Goal: Task Accomplishment & Management: Manage account settings

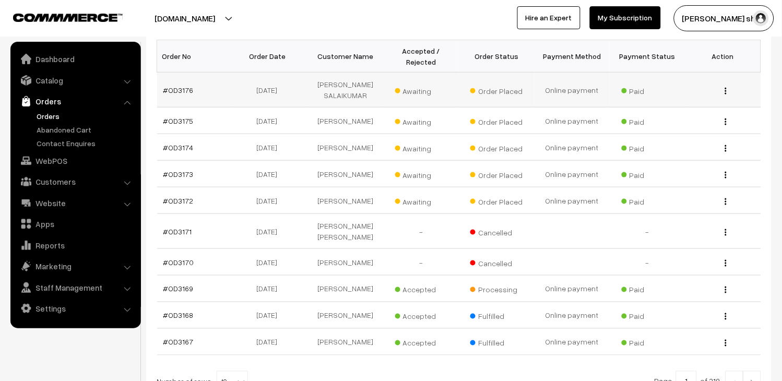
scroll to position [143, 0]
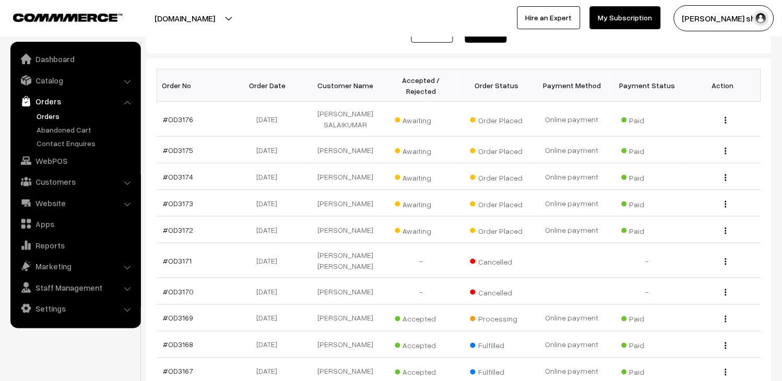
click at [43, 116] on link "Orders" at bounding box center [85, 116] width 103 height 11
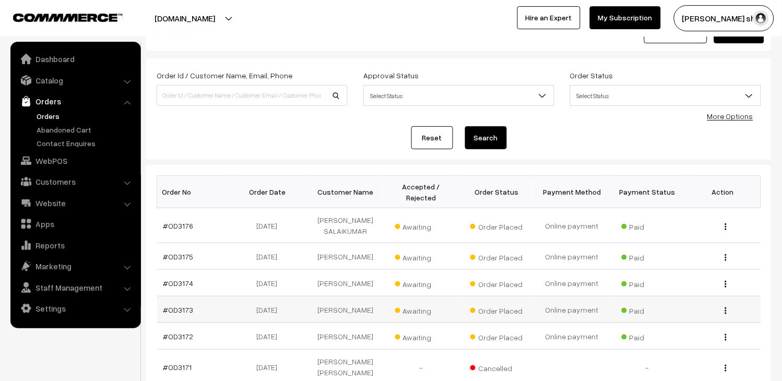
scroll to position [58, 0]
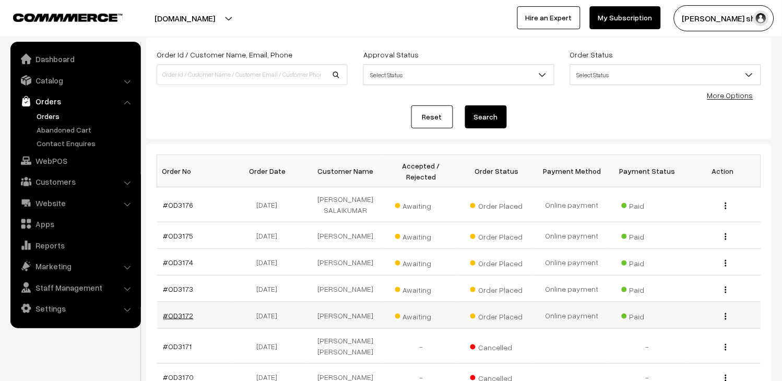
click at [181, 320] on link "#OD3172" at bounding box center [178, 315] width 30 height 9
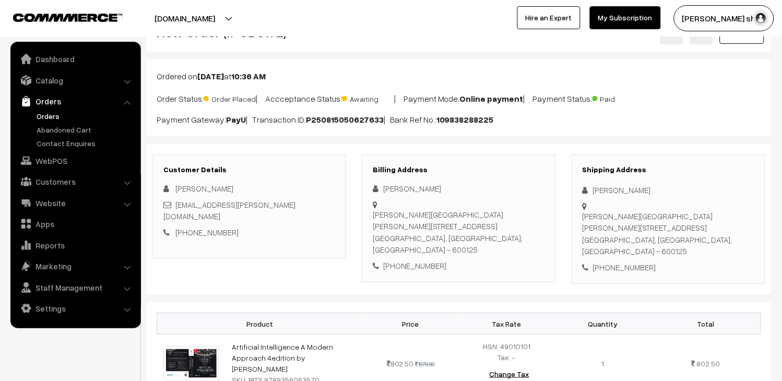
scroll to position [58, 0]
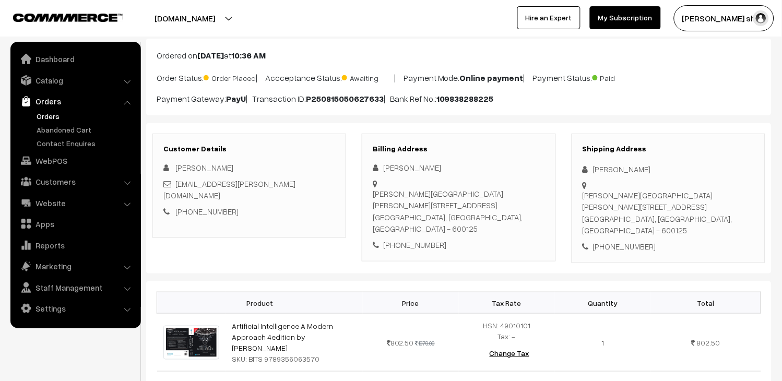
click at [321, 185] on div "[EMAIL_ADDRESS][PERSON_NAME][DOMAIN_NAME]" at bounding box center [249, 189] width 172 height 23
copy div "[EMAIL_ADDRESS][PERSON_NAME][DOMAIN_NAME]"
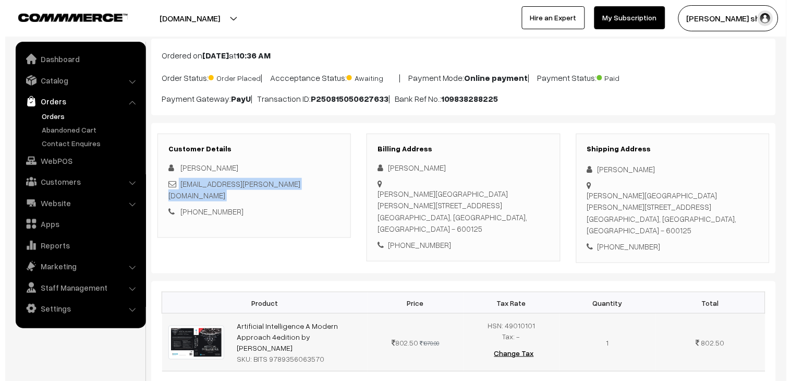
scroll to position [347, 0]
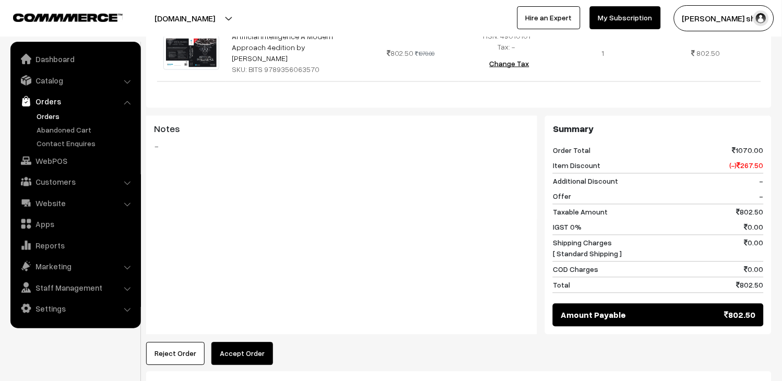
click at [244, 346] on button "Accept Order" at bounding box center [242, 353] width 62 height 23
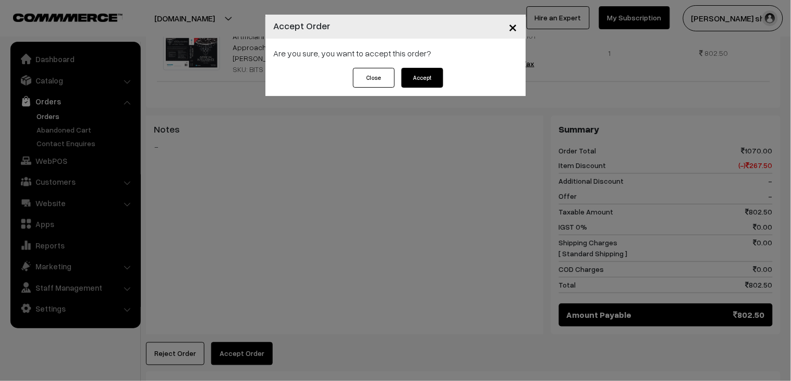
click at [419, 83] on button "Accept" at bounding box center [423, 78] width 42 height 20
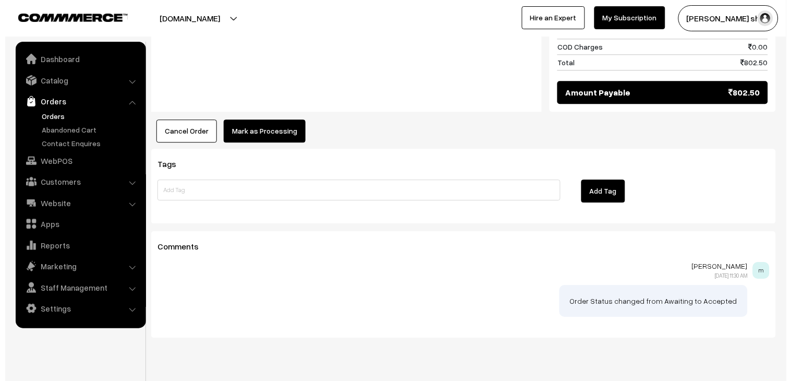
scroll to position [583, 0]
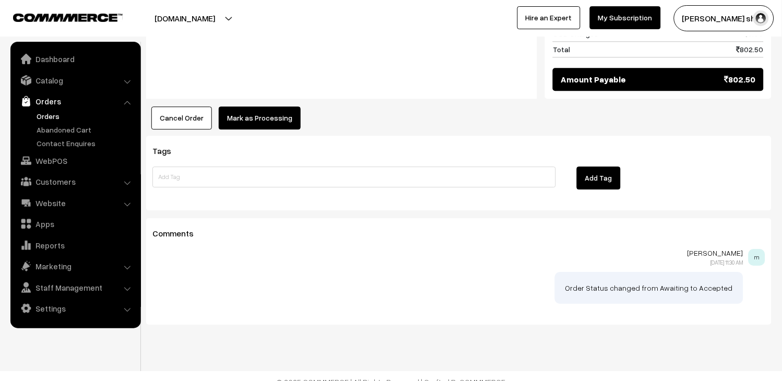
click at [260, 108] on button "Mark as Processing" at bounding box center [260, 117] width 82 height 23
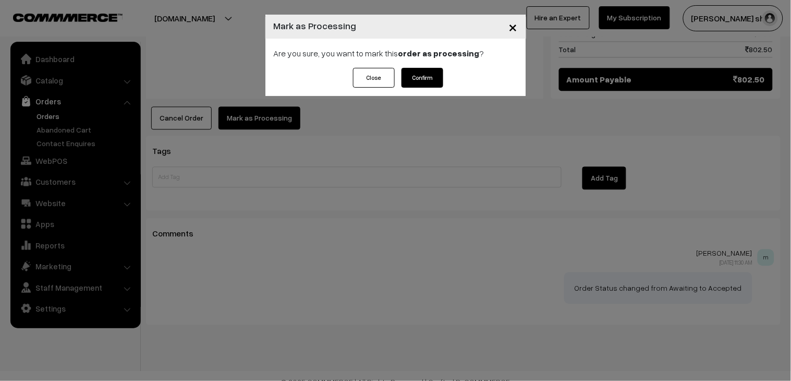
click at [416, 80] on button "Confirm" at bounding box center [423, 78] width 42 height 20
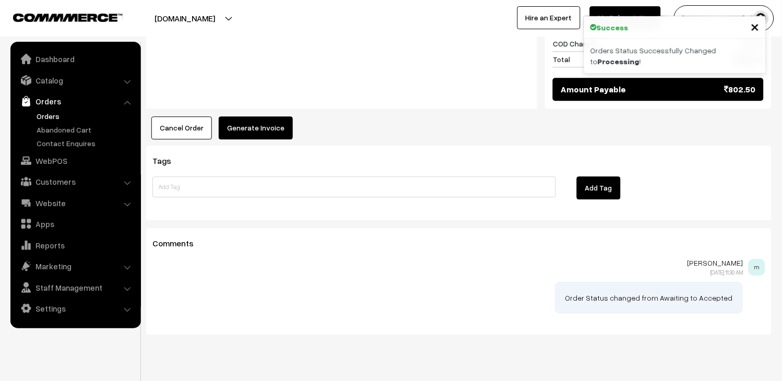
click at [261, 116] on button "Generate Invoice" at bounding box center [256, 127] width 74 height 23
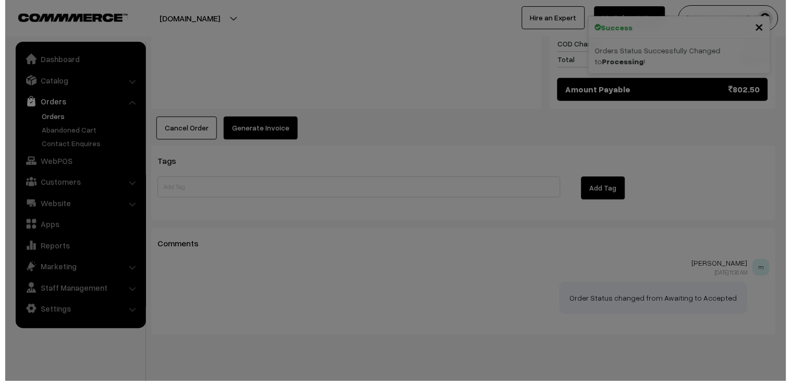
scroll to position [573, 0]
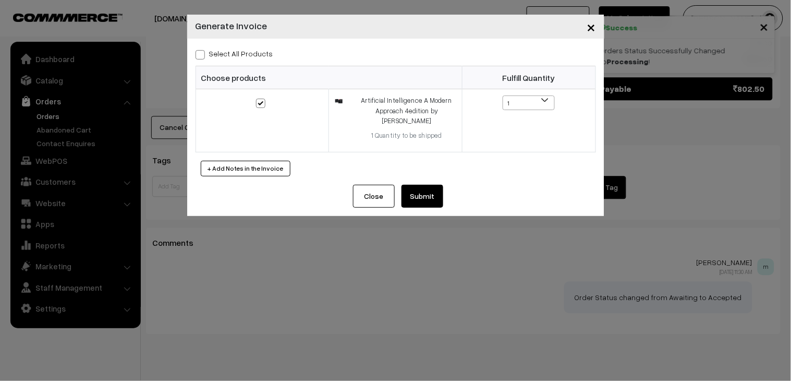
click at [435, 195] on button "Submit" at bounding box center [423, 196] width 42 height 23
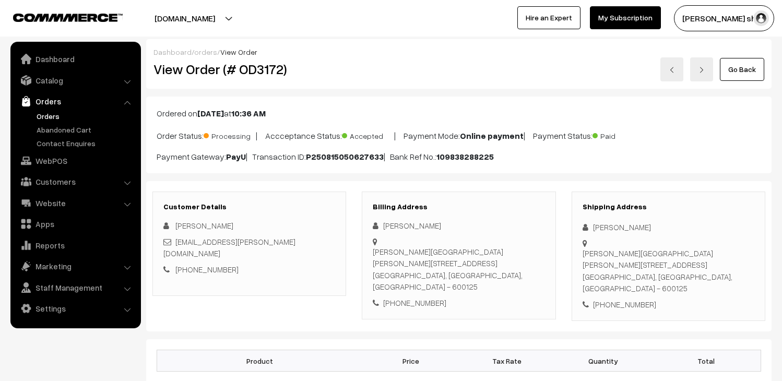
scroll to position [572, 0]
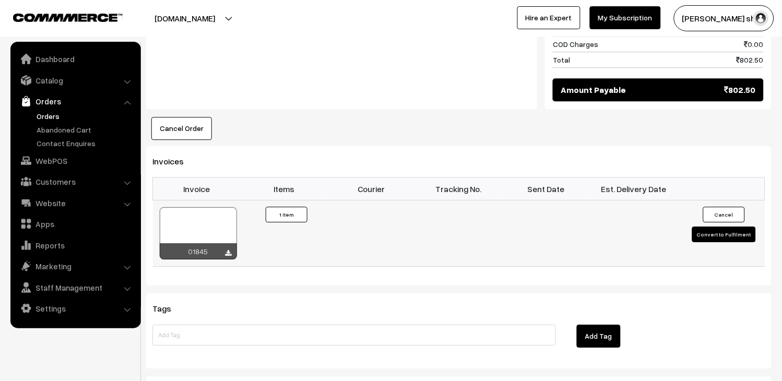
click at [202, 207] on div at bounding box center [198, 233] width 77 height 52
click at [53, 108] on link "Orders" at bounding box center [75, 101] width 124 height 19
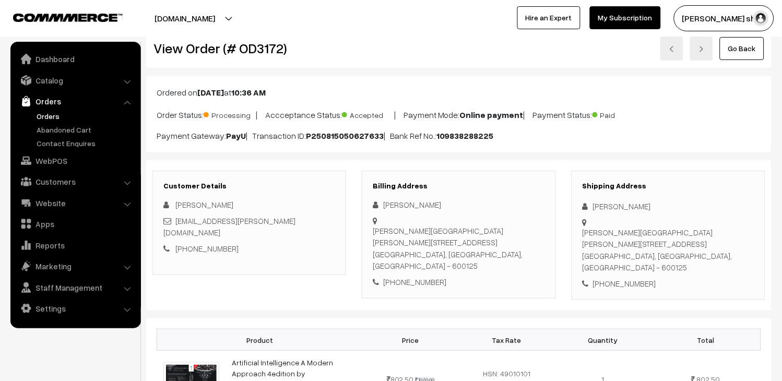
scroll to position [58, 0]
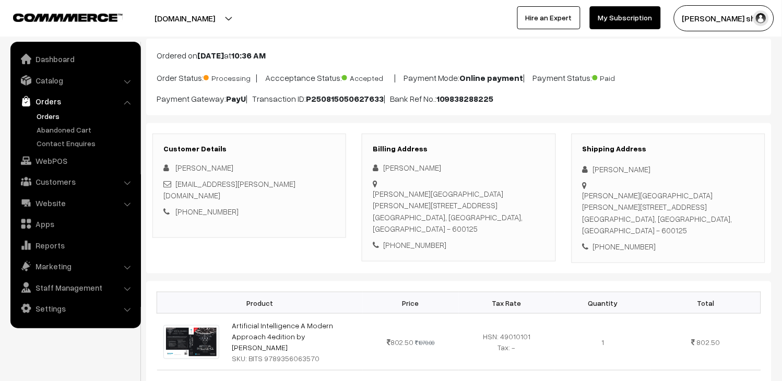
click at [49, 112] on link "Orders" at bounding box center [85, 116] width 103 height 11
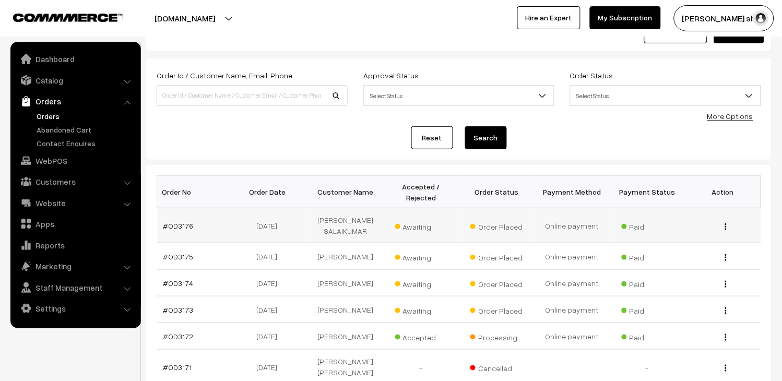
scroll to position [58, 0]
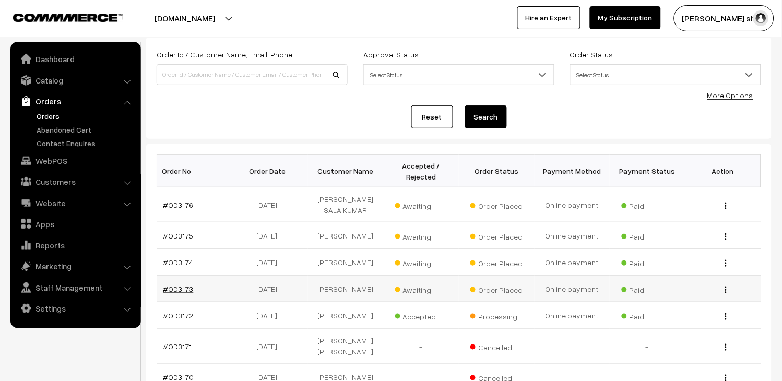
click at [181, 293] on link "#OD3173" at bounding box center [178, 288] width 30 height 9
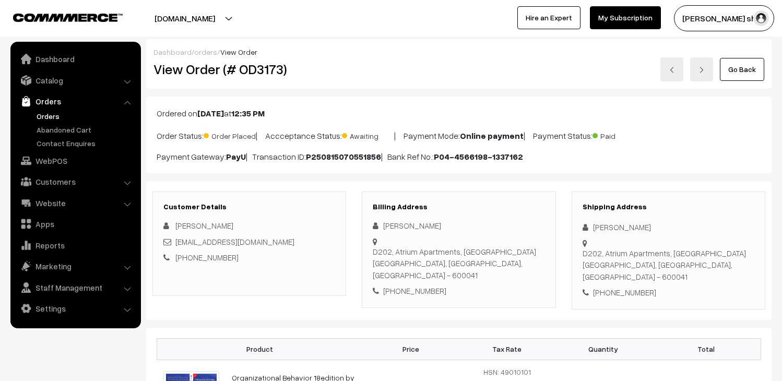
scroll to position [116, 0]
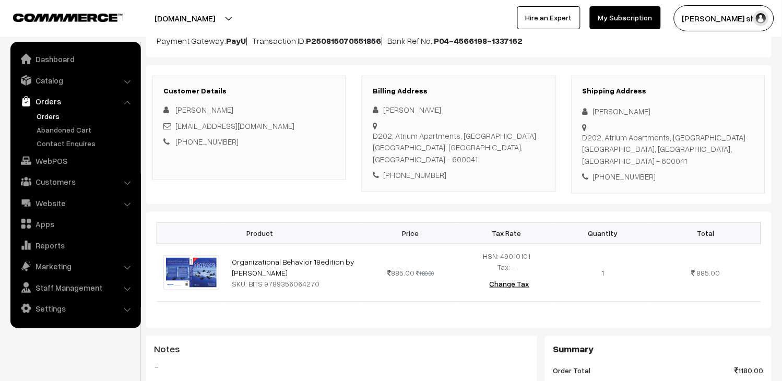
drag, startPoint x: 251, startPoint y: 116, endPoint x: 254, endPoint y: 124, distance: 8.2
click at [251, 117] on div "Sheik Shiffavudeen yshiffa@gmail.com +91 8148264417" at bounding box center [249, 126] width 172 height 44
click at [254, 127] on div "[EMAIL_ADDRESS][DOMAIN_NAME]" at bounding box center [249, 126] width 172 height 12
click at [254, 128] on div "[EMAIL_ADDRESS][DOMAIN_NAME]" at bounding box center [249, 126] width 172 height 12
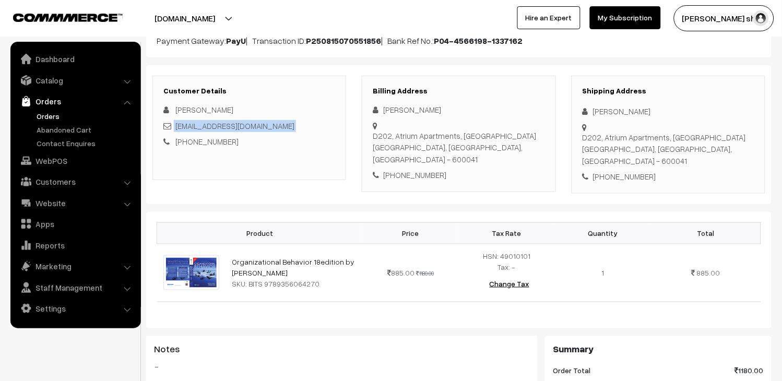
copy div "[EMAIL_ADDRESS][DOMAIN_NAME]"
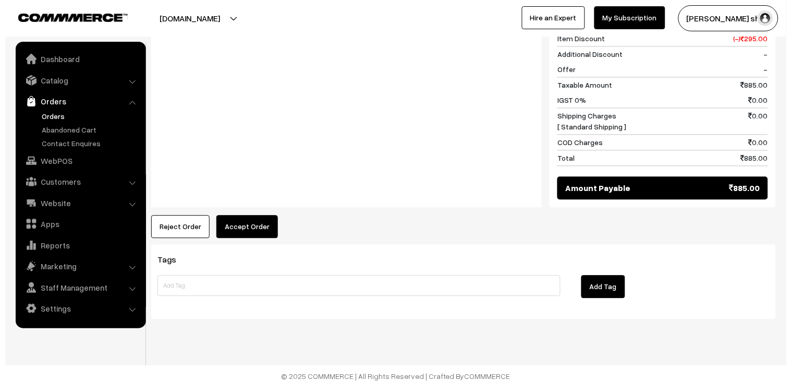
scroll to position [470, 0]
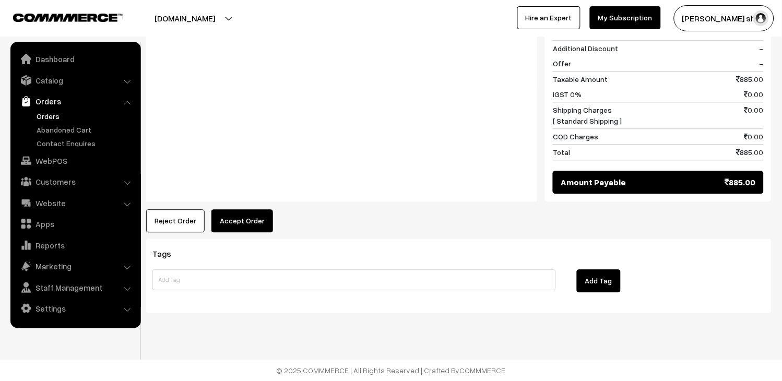
click at [247, 221] on button "Accept Order" at bounding box center [242, 220] width 62 height 23
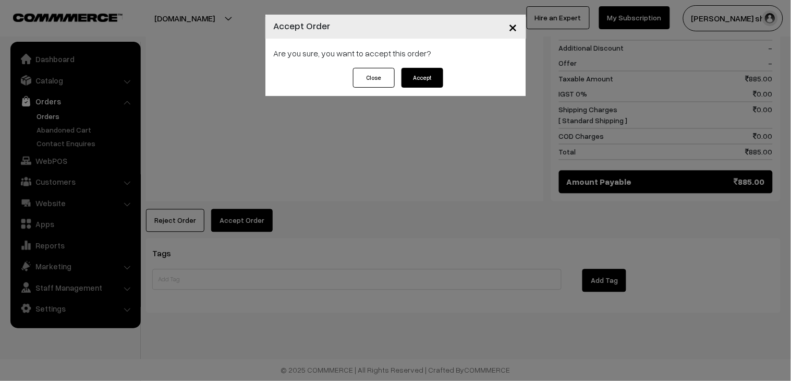
click at [413, 76] on button "Accept" at bounding box center [423, 78] width 42 height 20
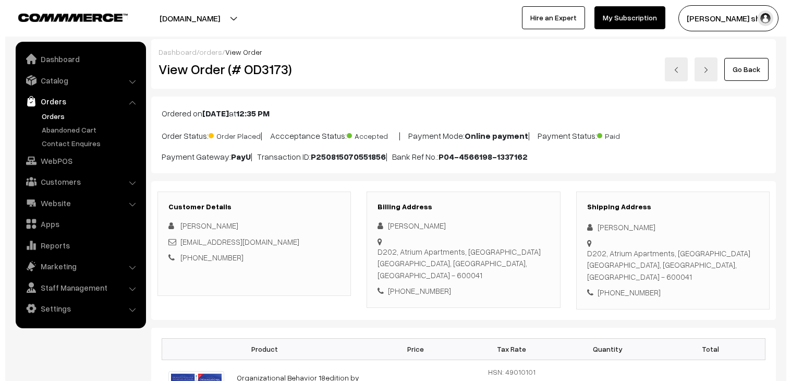
scroll to position [580, 0]
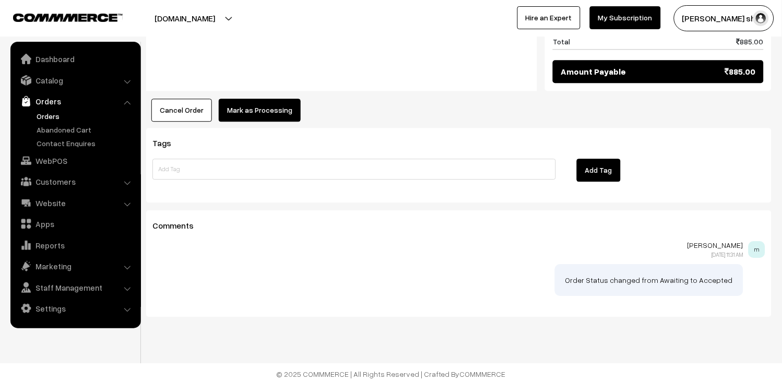
click at [284, 121] on button "Mark as Processing" at bounding box center [260, 110] width 82 height 23
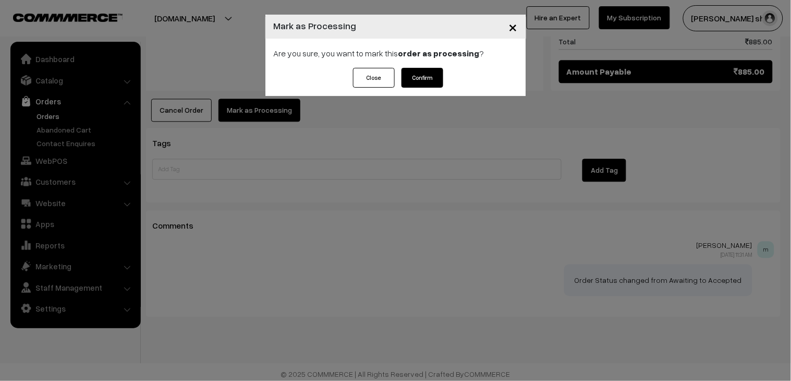
click at [418, 87] on button "Confirm" at bounding box center [423, 78] width 42 height 20
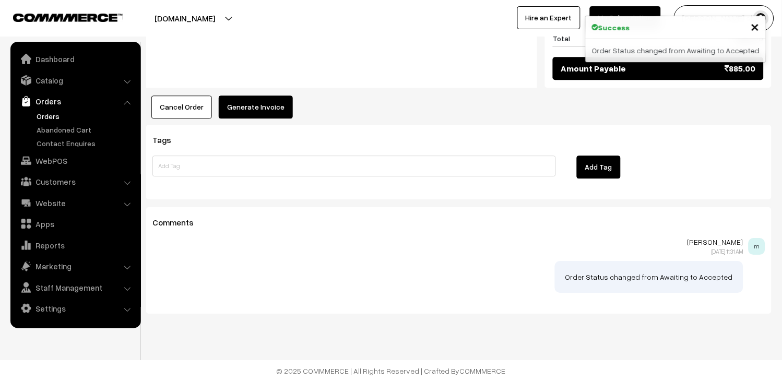
click at [247, 100] on button "Generate Invoice" at bounding box center [256, 106] width 74 height 23
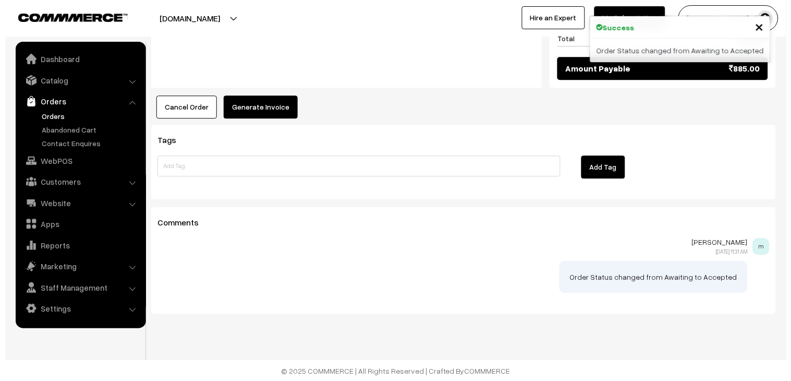
scroll to position [574, 0]
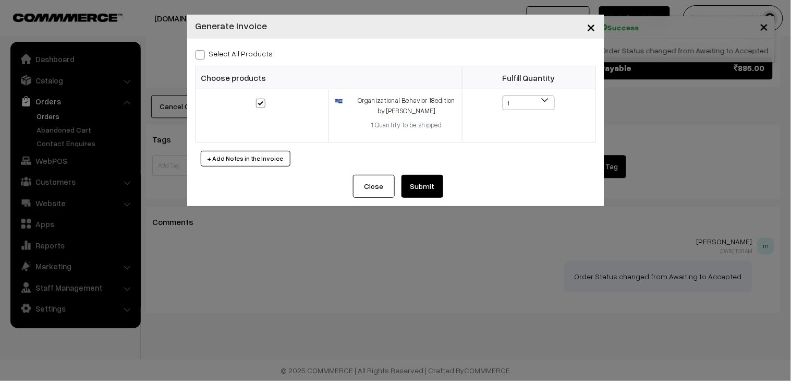
click at [419, 187] on button "Submit" at bounding box center [423, 186] width 42 height 23
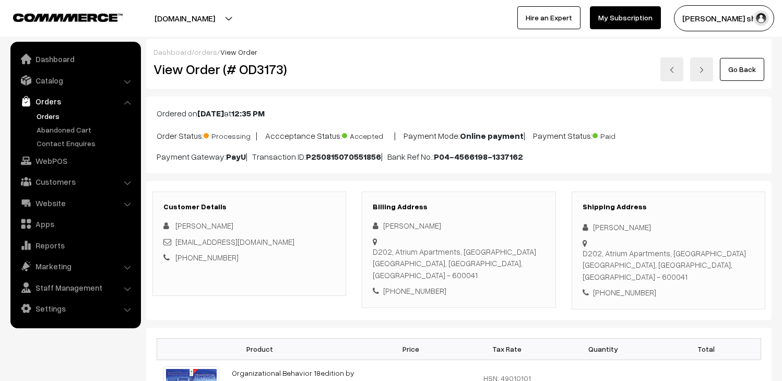
scroll to position [572, 0]
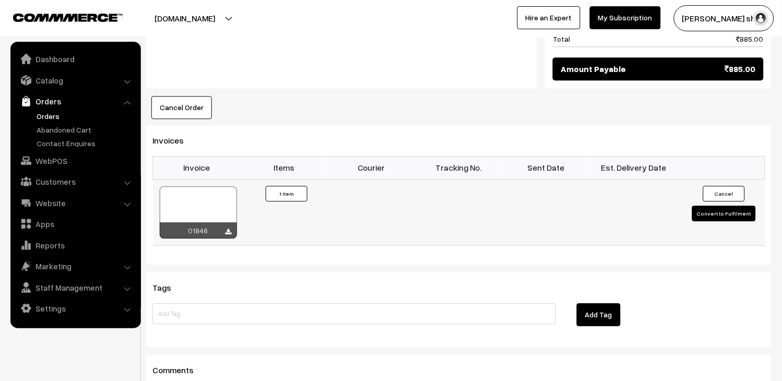
click at [210, 201] on div at bounding box center [198, 212] width 77 height 52
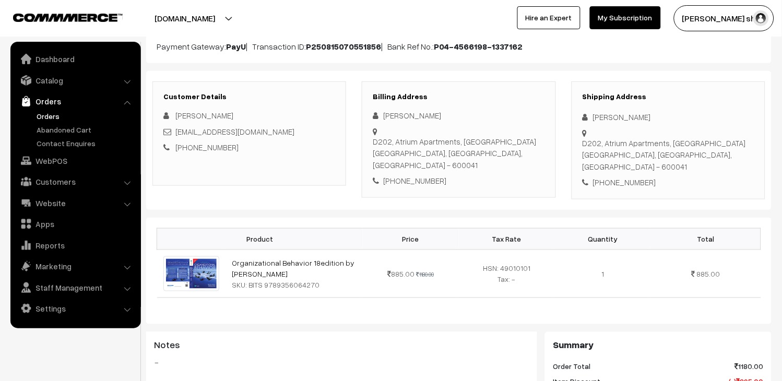
scroll to position [0, 0]
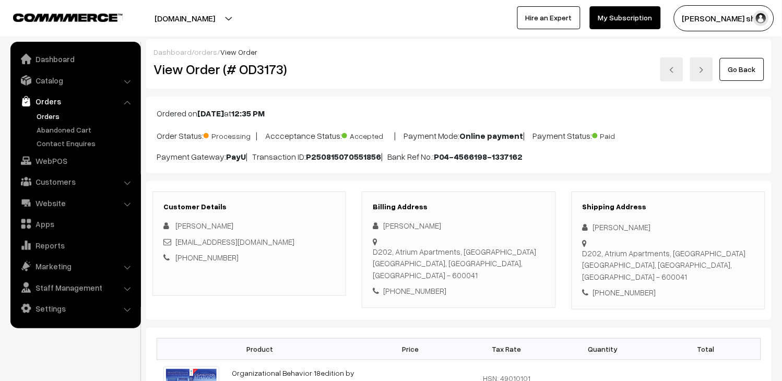
click at [734, 74] on link "Go Back" at bounding box center [741, 69] width 44 height 23
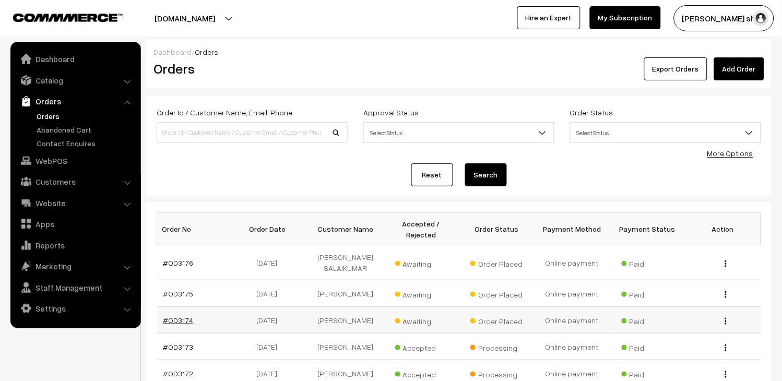
click at [180, 325] on link "#OD3174" at bounding box center [178, 320] width 30 height 9
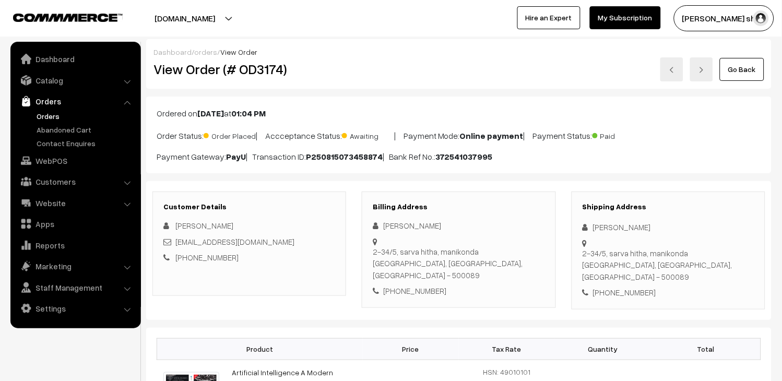
click at [284, 243] on div "yeddanapudi@gmail.com" at bounding box center [249, 242] width 172 height 12
click at [284, 246] on div "yeddanapudi@gmail.com" at bounding box center [249, 242] width 172 height 12
click at [285, 246] on div "[EMAIL_ADDRESS][DOMAIN_NAME]" at bounding box center [249, 242] width 172 height 12
click at [274, 245] on div "[EMAIL_ADDRESS][DOMAIN_NAME]" at bounding box center [249, 242] width 172 height 12
drag, startPoint x: 274, startPoint y: 245, endPoint x: 266, endPoint y: 245, distance: 8.3
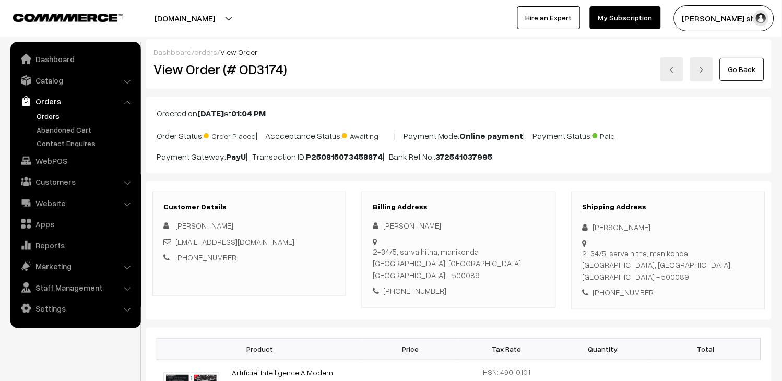
click at [274, 245] on div "[EMAIL_ADDRESS][DOMAIN_NAME]" at bounding box center [249, 242] width 172 height 12
click at [266, 245] on div "[EMAIL_ADDRESS][DOMAIN_NAME]" at bounding box center [249, 242] width 172 height 12
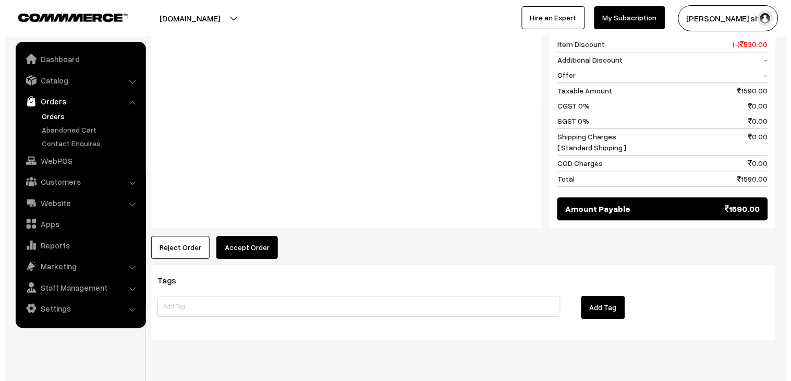
scroll to position [529, 0]
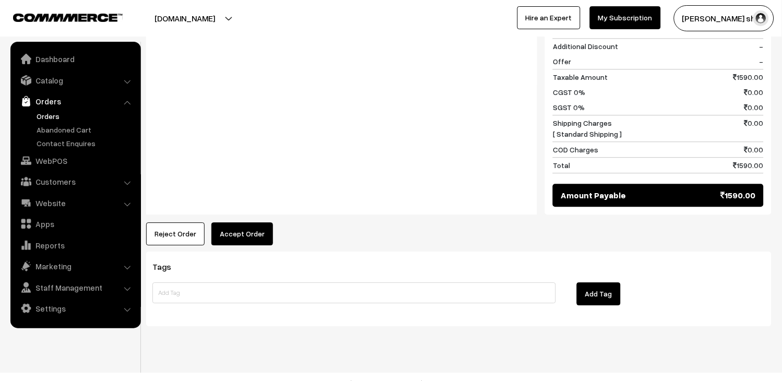
click at [239, 227] on button "Accept Order" at bounding box center [242, 233] width 62 height 23
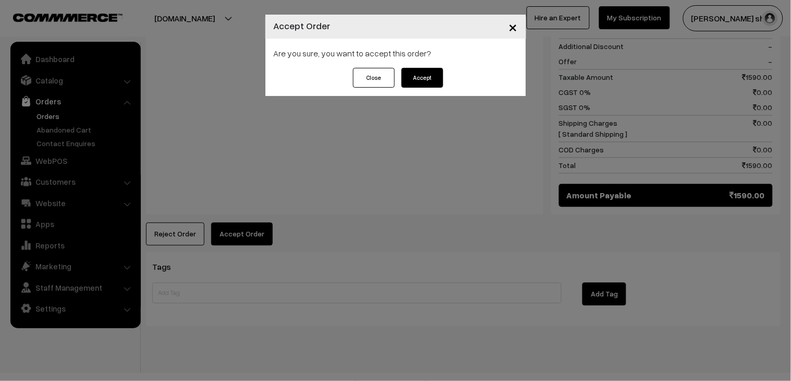
click at [440, 72] on button "Accept" at bounding box center [423, 78] width 42 height 20
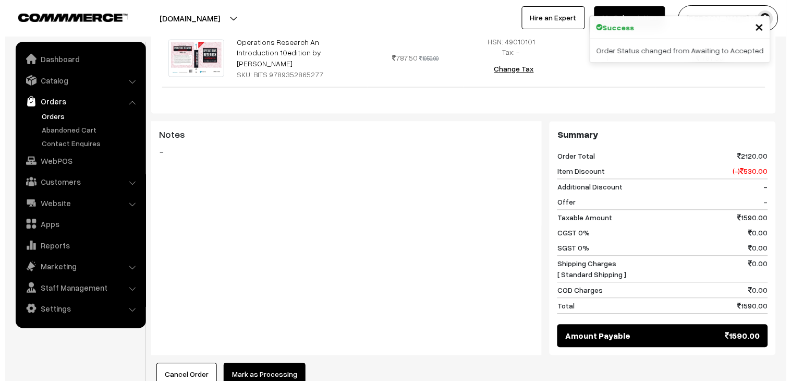
scroll to position [522, 0]
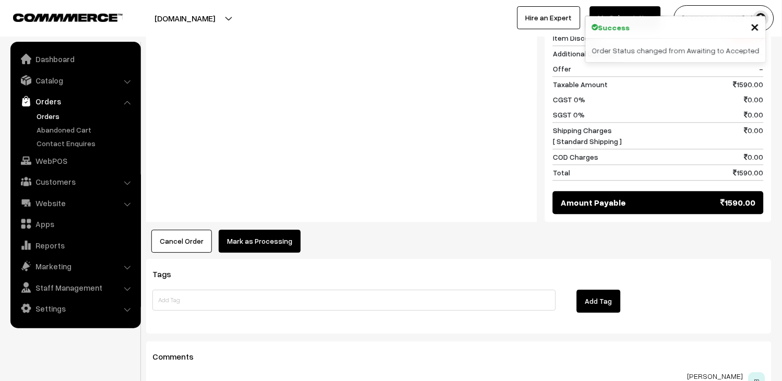
click at [282, 230] on button "Mark as Processing" at bounding box center [260, 241] width 82 height 23
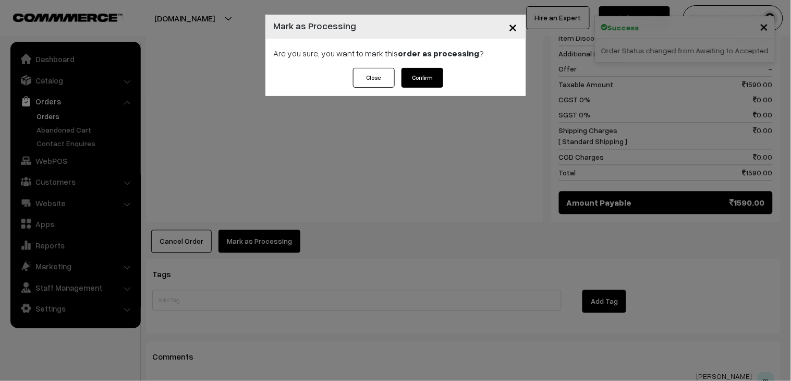
click at [428, 82] on button "Confirm" at bounding box center [423, 78] width 42 height 20
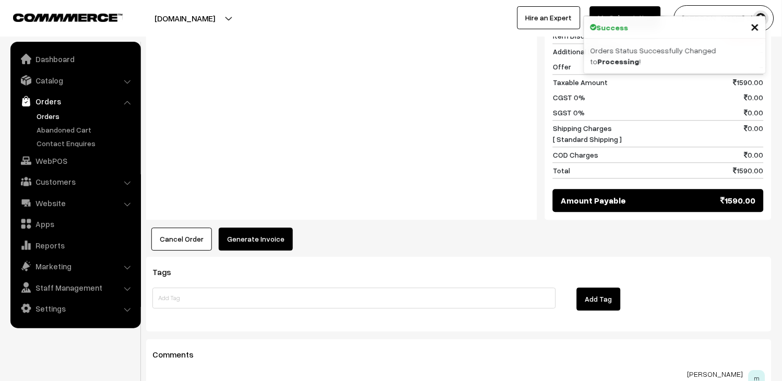
click at [283, 227] on button "Generate Invoice" at bounding box center [256, 238] width 74 height 23
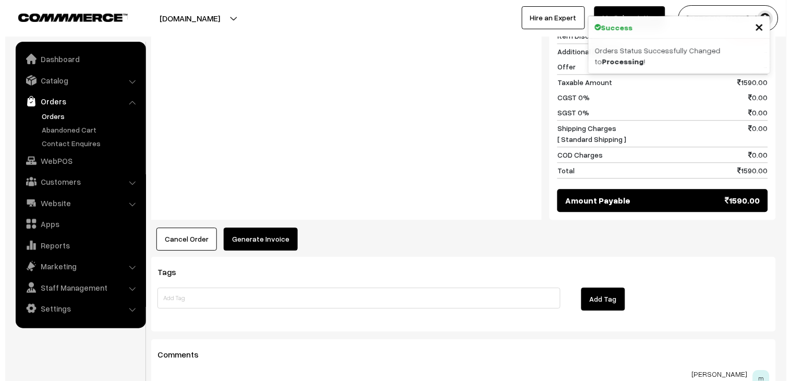
scroll to position [523, 0]
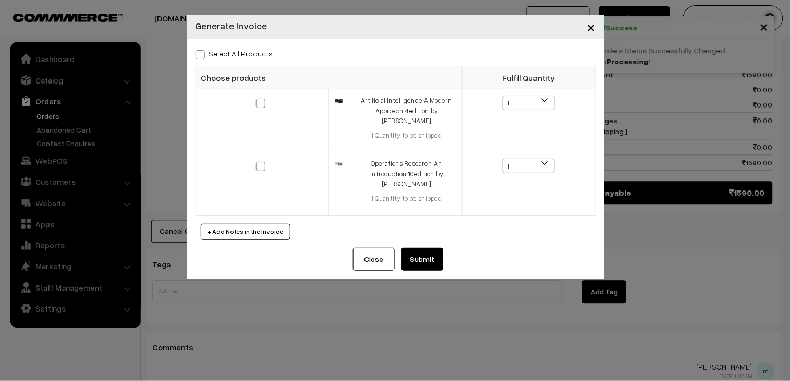
click at [219, 58] on label "Select All Products" at bounding box center [235, 53] width 78 height 11
click at [202, 56] on input "Select All Products" at bounding box center [199, 53] width 7 height 7
checkbox input "true"
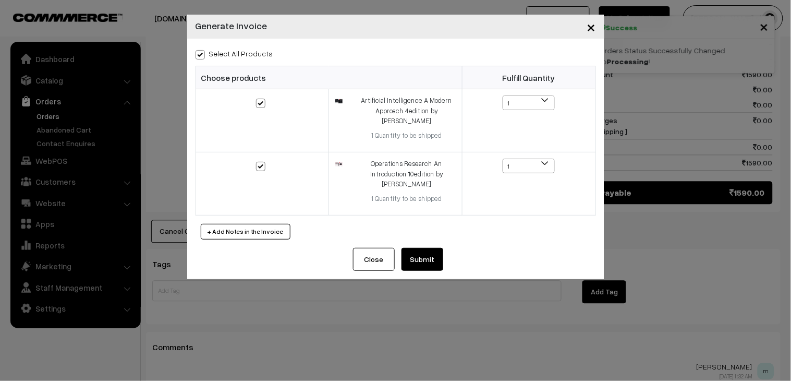
click at [434, 258] on button "Submit" at bounding box center [423, 259] width 42 height 23
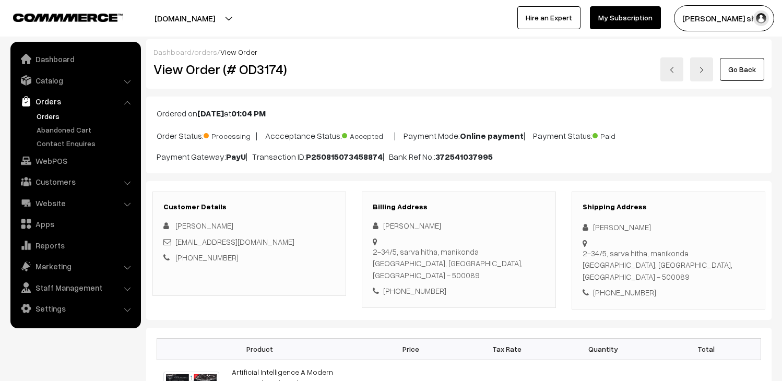
scroll to position [580, 0]
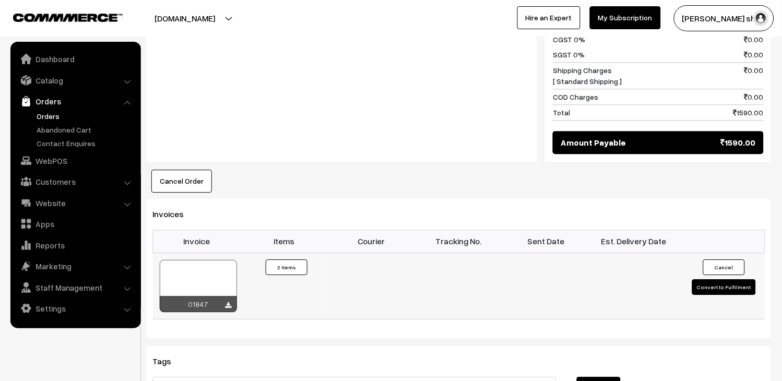
click at [210, 260] on div at bounding box center [198, 286] width 77 height 52
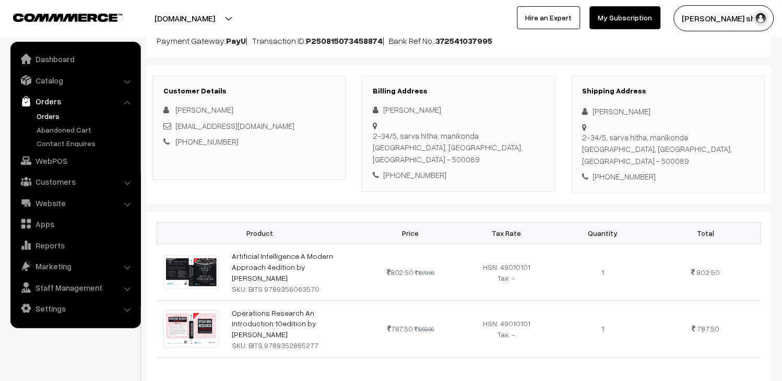
scroll to position [0, 0]
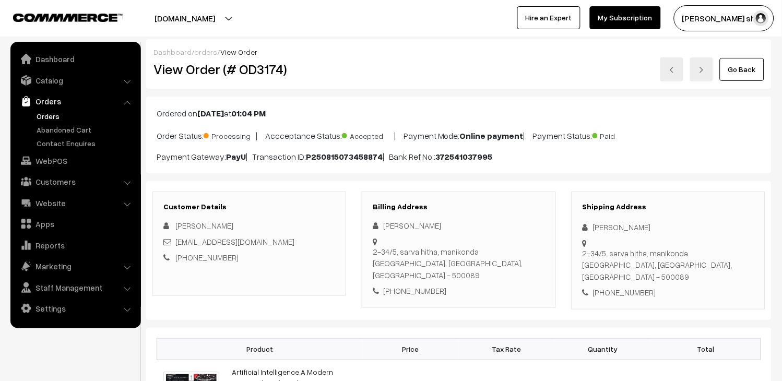
click at [728, 76] on link "Go Back" at bounding box center [741, 69] width 44 height 23
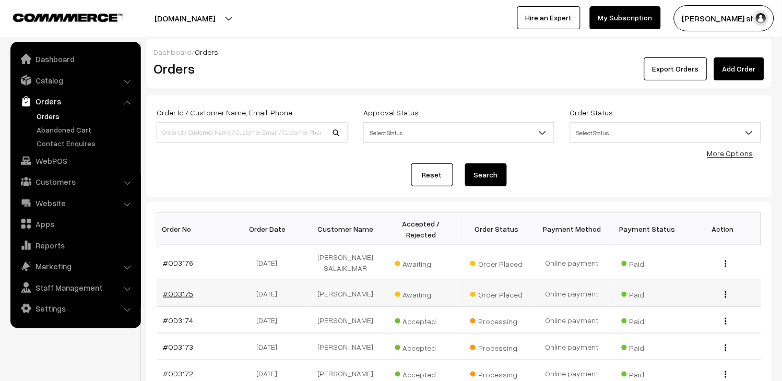
click at [183, 298] on link "#OD3175" at bounding box center [178, 293] width 30 height 9
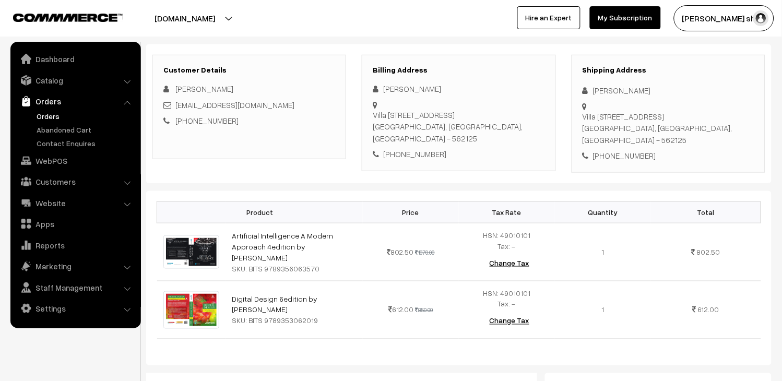
scroll to position [116, 0]
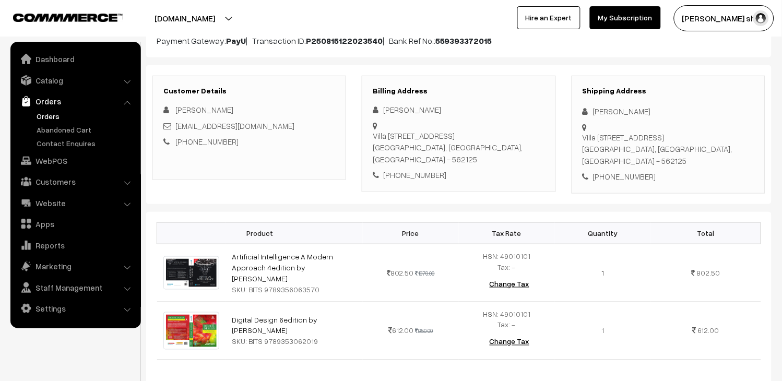
click at [298, 126] on div "[EMAIL_ADDRESS][DOMAIN_NAME]" at bounding box center [249, 126] width 172 height 12
click at [298, 126] on div "2024ad05106@wilp.bits-pilani.ac.in" at bounding box center [249, 126] width 172 height 12
copy div "2024ad05106@wilp.bits-pilani.ac.in"
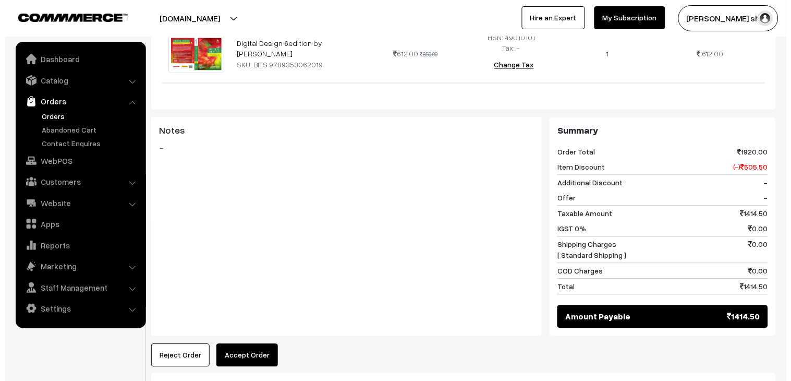
scroll to position [527, 0]
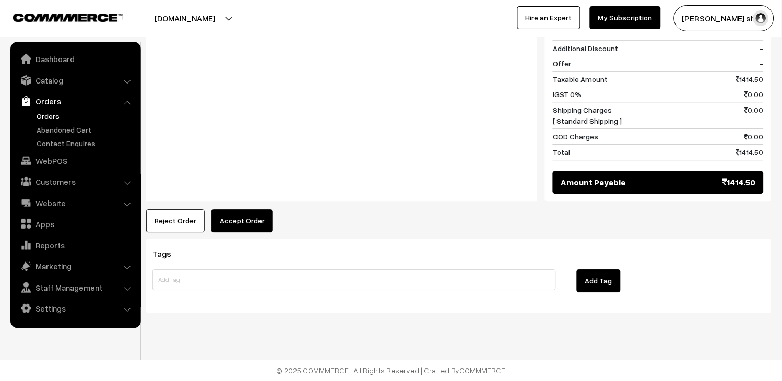
click at [247, 226] on button "Accept Order" at bounding box center [242, 220] width 62 height 23
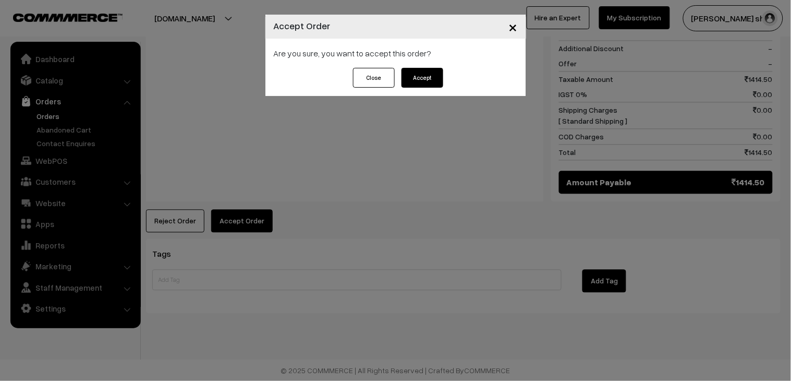
click at [432, 84] on button "Accept" at bounding box center [423, 78] width 42 height 20
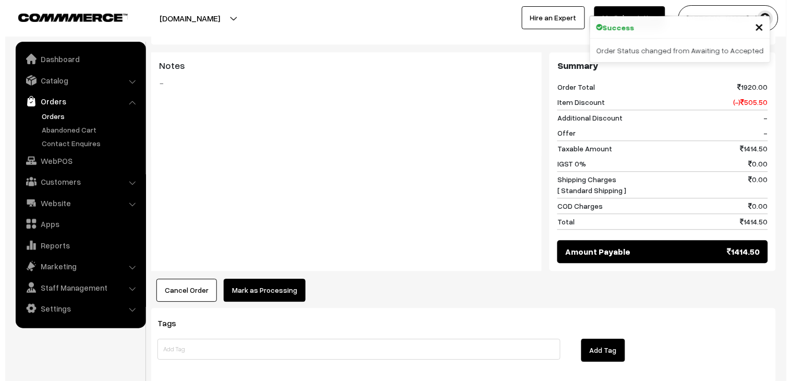
scroll to position [580, 0]
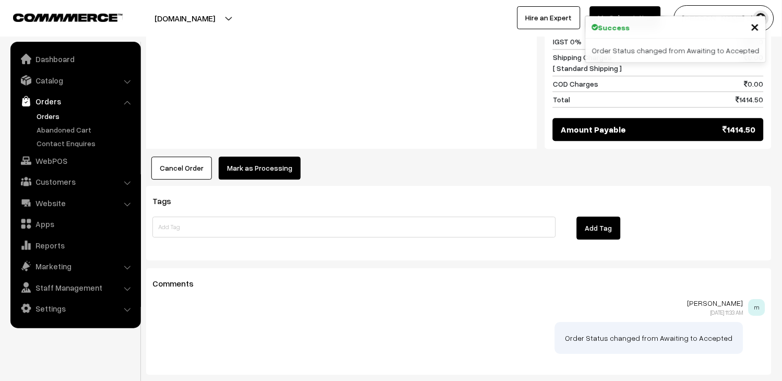
click at [263, 162] on button "Mark as Processing" at bounding box center [260, 168] width 82 height 23
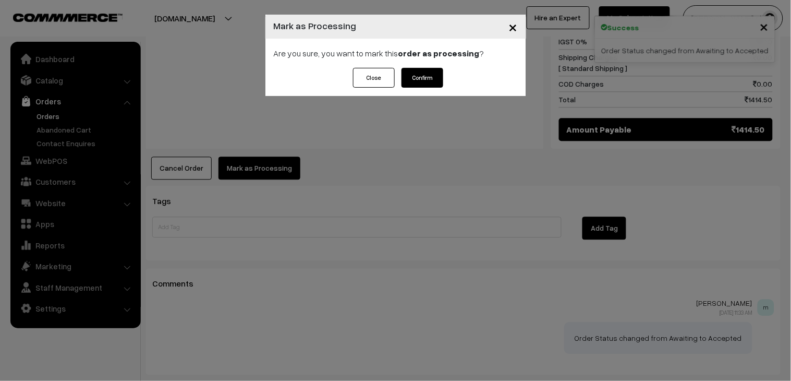
click at [430, 79] on button "Confirm" at bounding box center [423, 78] width 42 height 20
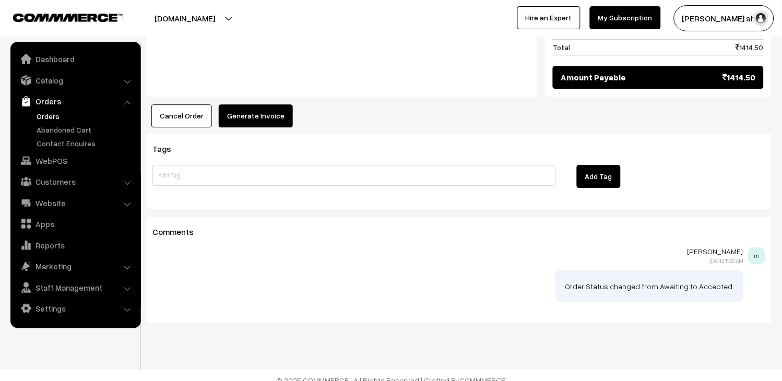
click at [268, 108] on button "Generate Invoice" at bounding box center [256, 115] width 74 height 23
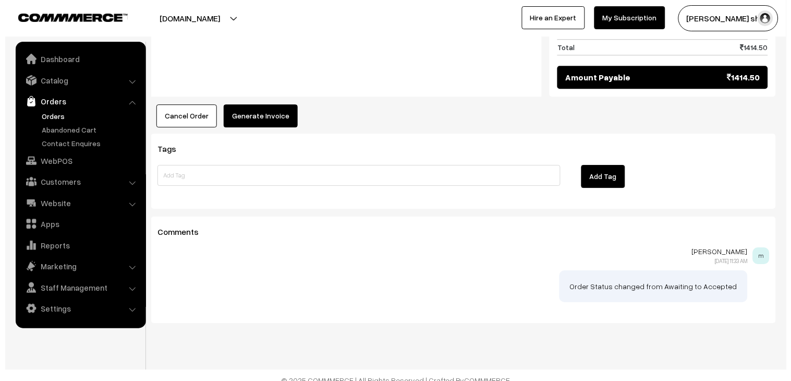
scroll to position [624, 0]
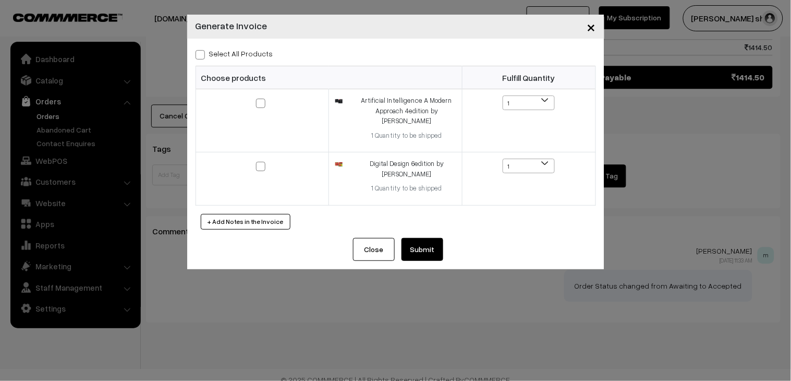
click at [206, 48] on label "Select All Products" at bounding box center [235, 53] width 78 height 11
click at [202, 50] on input "Select All Products" at bounding box center [199, 53] width 7 height 7
checkbox input "true"
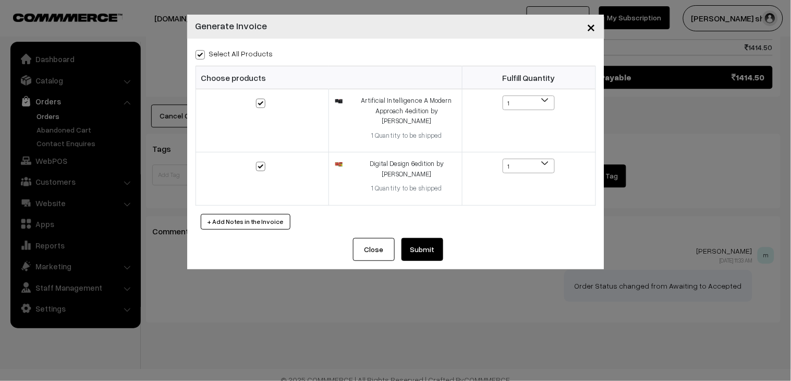
click at [415, 249] on button "Submit" at bounding box center [423, 249] width 42 height 23
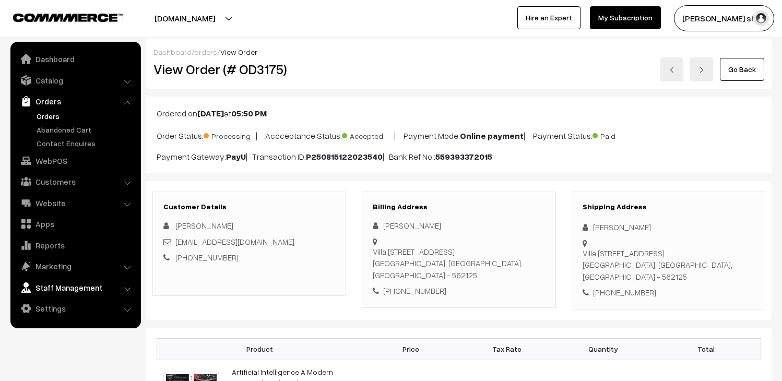
scroll to position [622, 0]
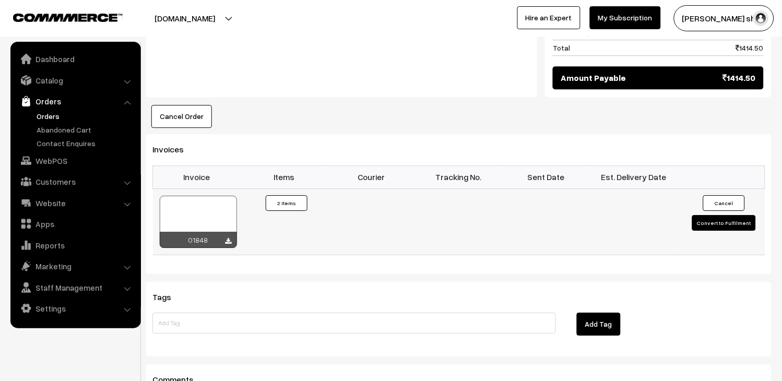
click at [201, 197] on div at bounding box center [198, 222] width 77 height 52
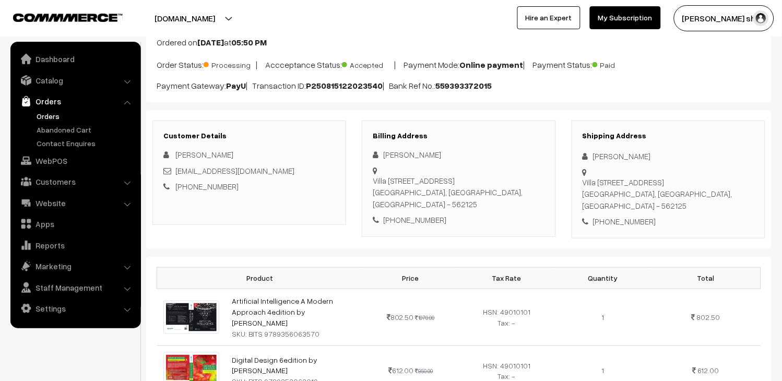
scroll to position [0, 0]
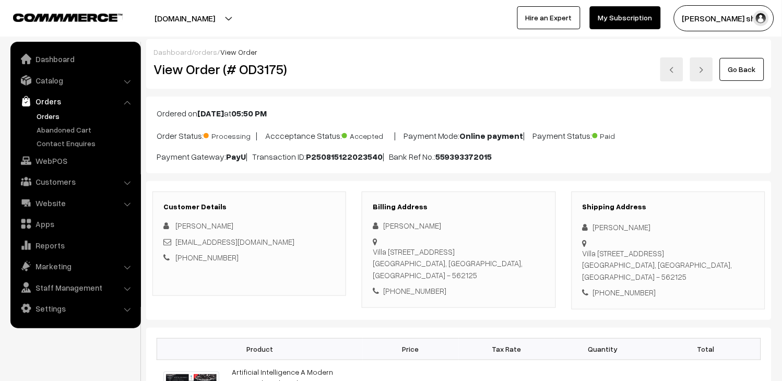
click at [738, 69] on link "Go Back" at bounding box center [741, 69] width 44 height 23
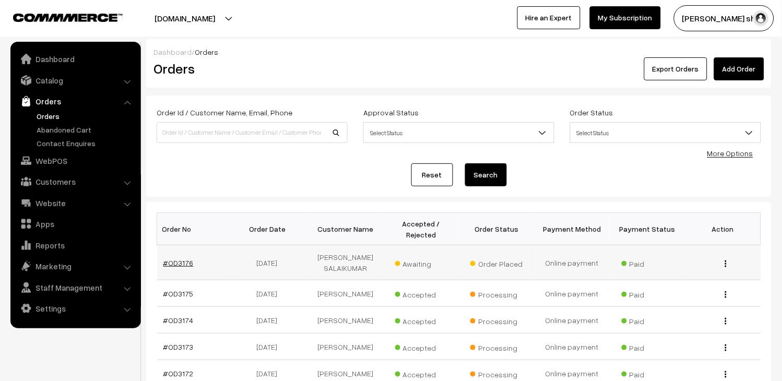
click at [184, 267] on link "#OD3176" at bounding box center [178, 262] width 30 height 9
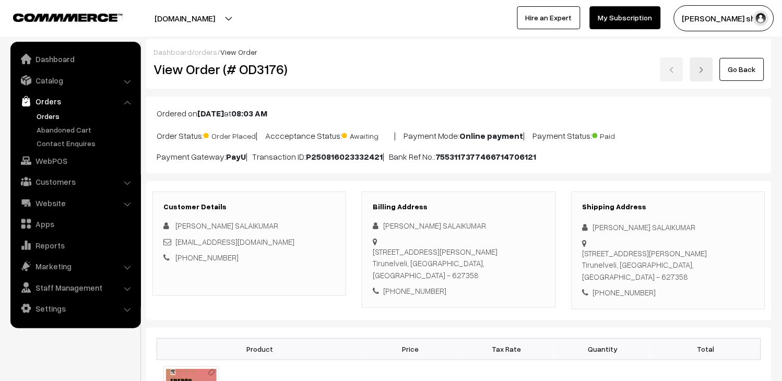
click at [249, 242] on div "kuthalis@gmail.com" at bounding box center [249, 242] width 172 height 12
click at [249, 242] on div "[EMAIL_ADDRESS][DOMAIN_NAME]" at bounding box center [249, 242] width 172 height 12
click at [249, 242] on div "kuthalis@gmail.com" at bounding box center [249, 242] width 172 height 12
copy div "kuthalis@gmail.com"
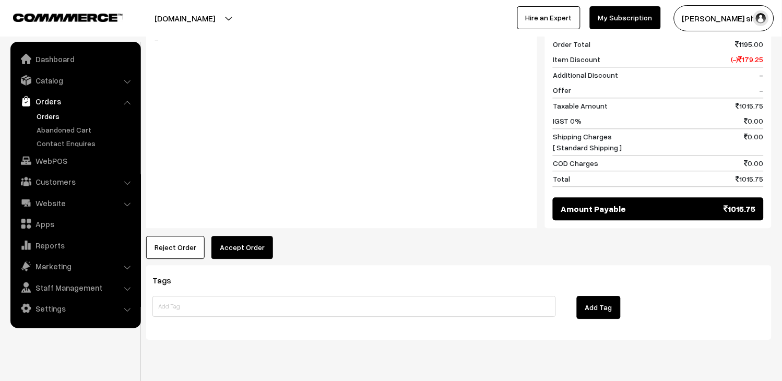
scroll to position [503, 0]
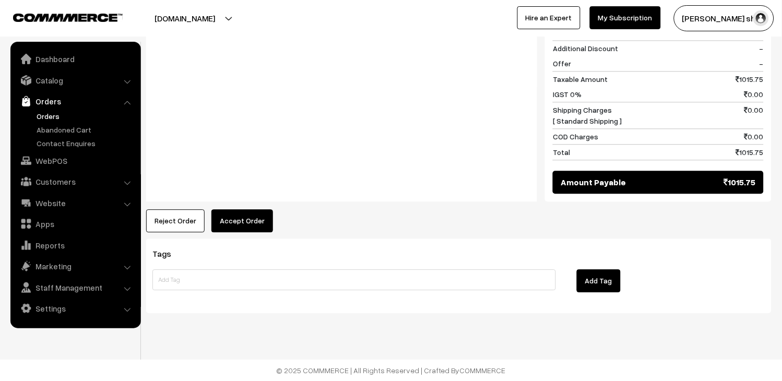
click at [251, 226] on button "Accept Order" at bounding box center [242, 220] width 62 height 23
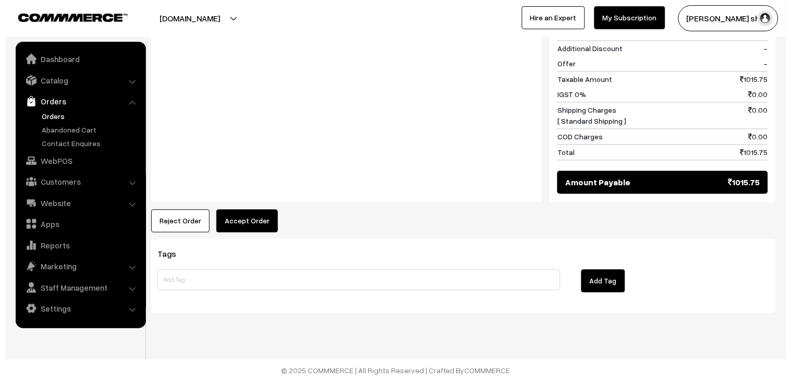
scroll to position [505, 0]
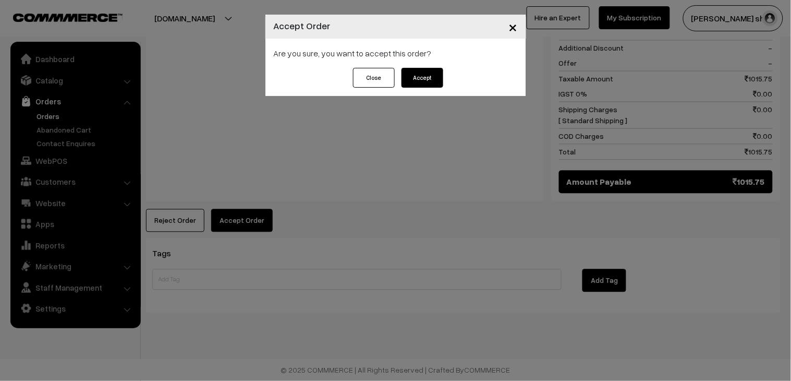
click at [423, 79] on button "Accept" at bounding box center [423, 78] width 42 height 20
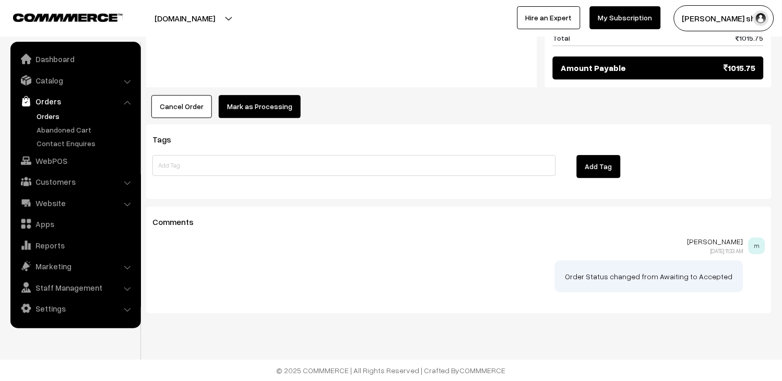
click at [247, 113] on button "Mark as Processing" at bounding box center [260, 106] width 82 height 23
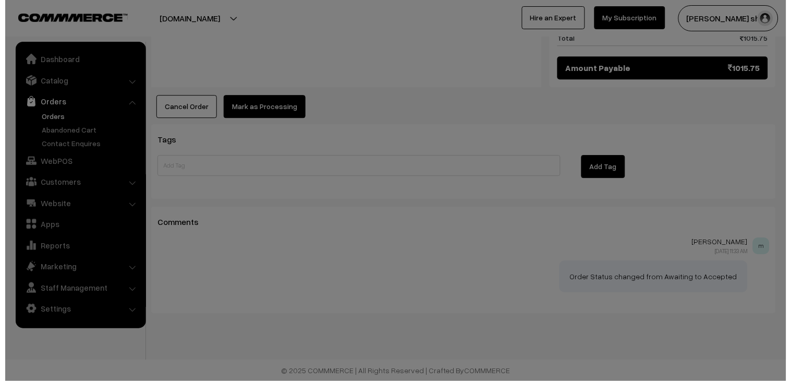
scroll to position [619, 0]
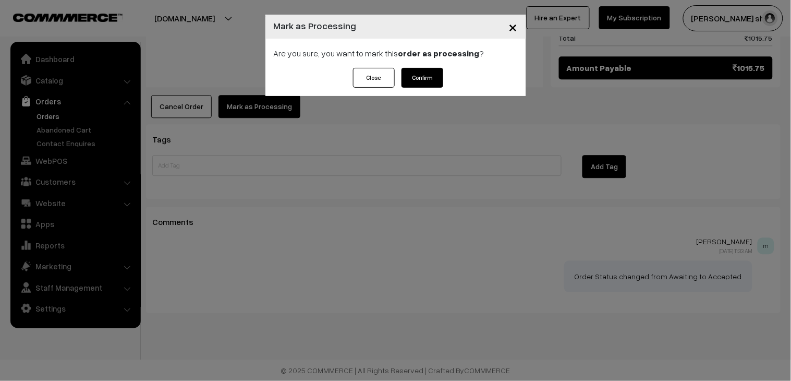
click at [422, 79] on button "Confirm" at bounding box center [423, 78] width 42 height 20
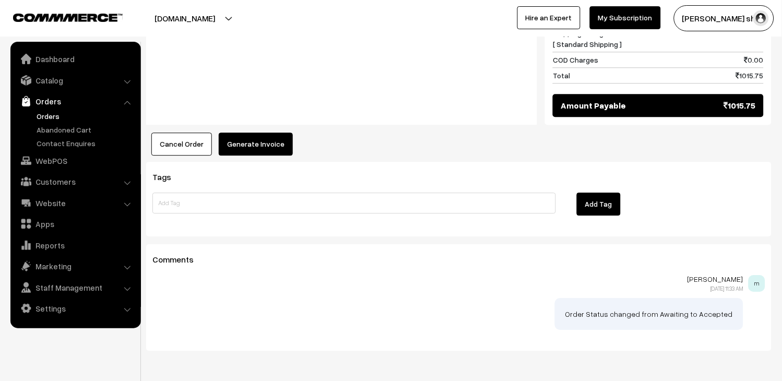
click at [254, 146] on button "Generate Invoice" at bounding box center [256, 144] width 74 height 23
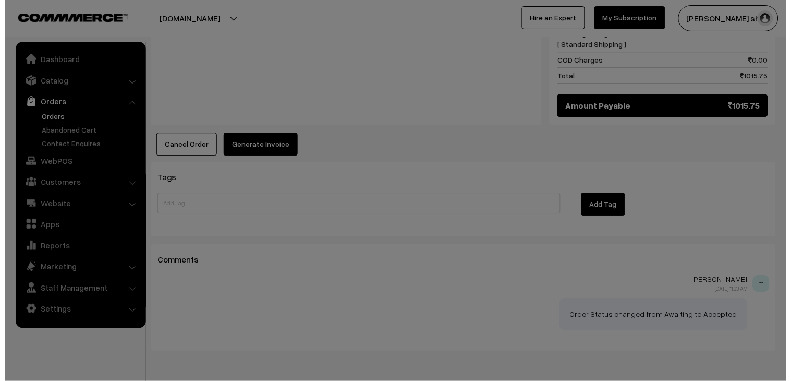
scroll to position [581, 0]
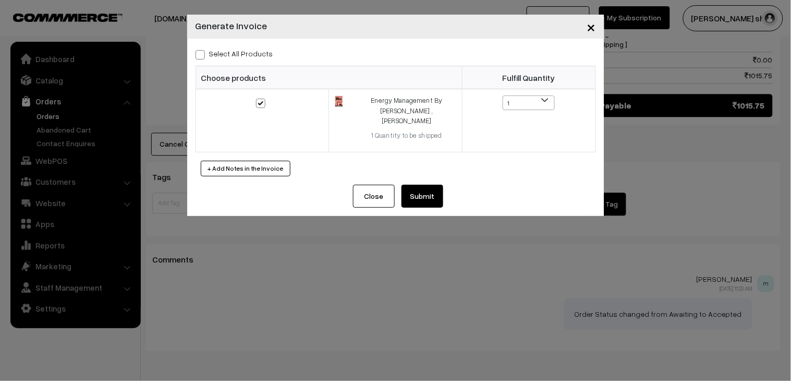
click at [424, 188] on button "Submit" at bounding box center [423, 196] width 42 height 23
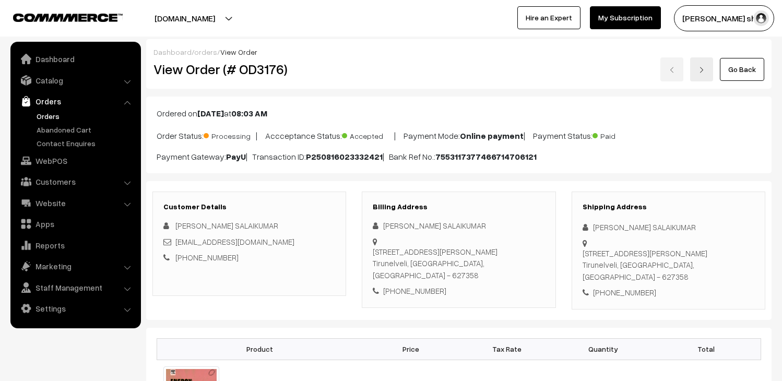
scroll to position [580, 0]
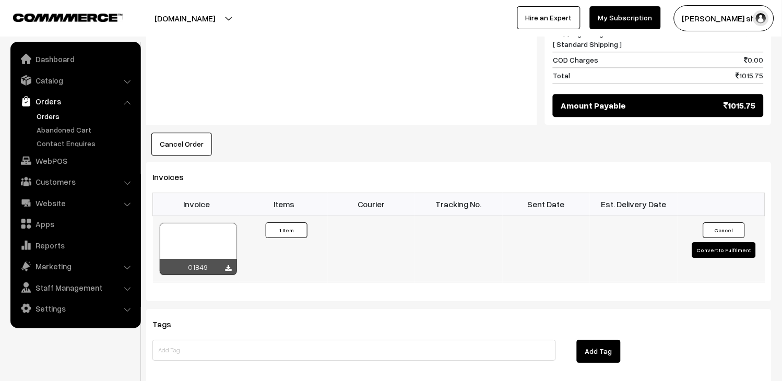
click at [210, 237] on div at bounding box center [198, 249] width 77 height 52
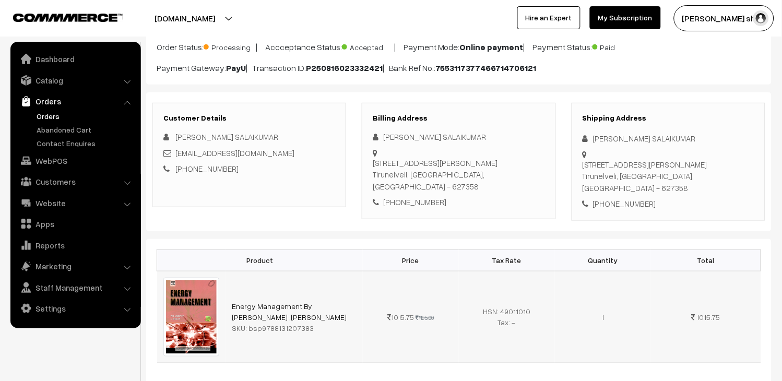
scroll to position [0, 0]
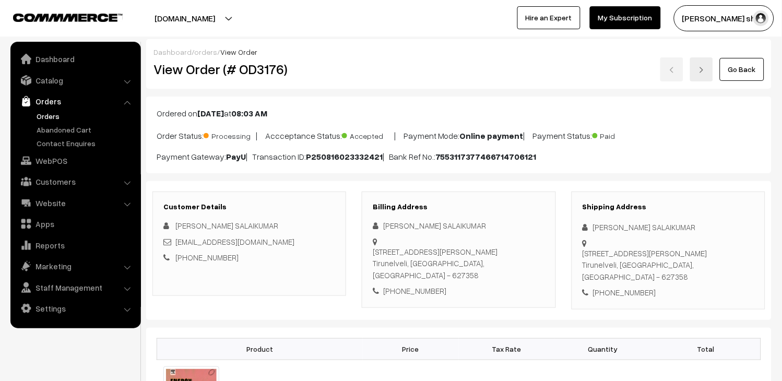
click at [35, 113] on link "Orders" at bounding box center [85, 116] width 103 height 11
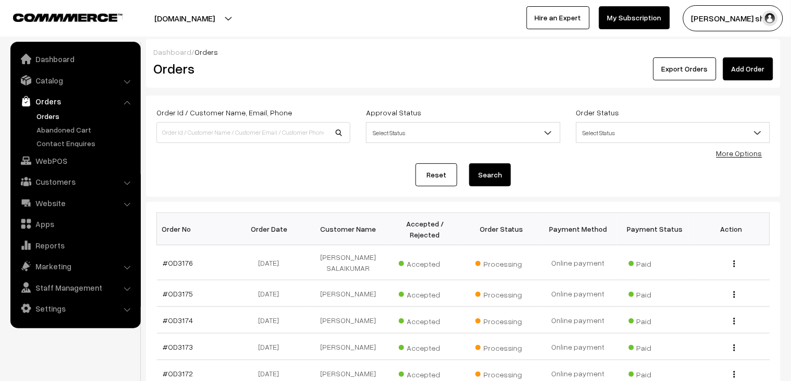
click at [35, 113] on link "Orders" at bounding box center [85, 116] width 103 height 11
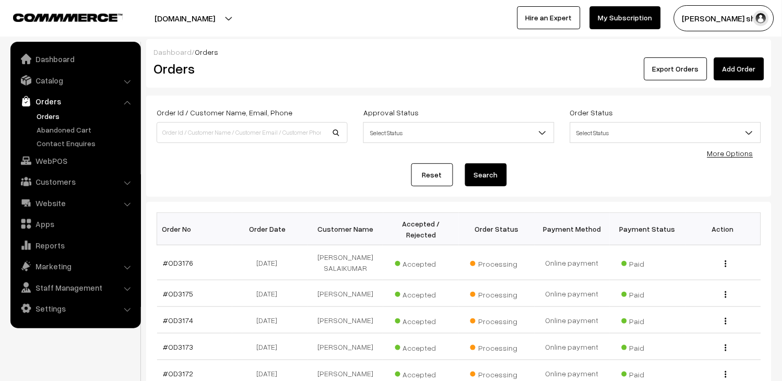
click at [49, 115] on link "Orders" at bounding box center [85, 116] width 103 height 11
click at [56, 114] on link "Orders" at bounding box center [85, 116] width 103 height 11
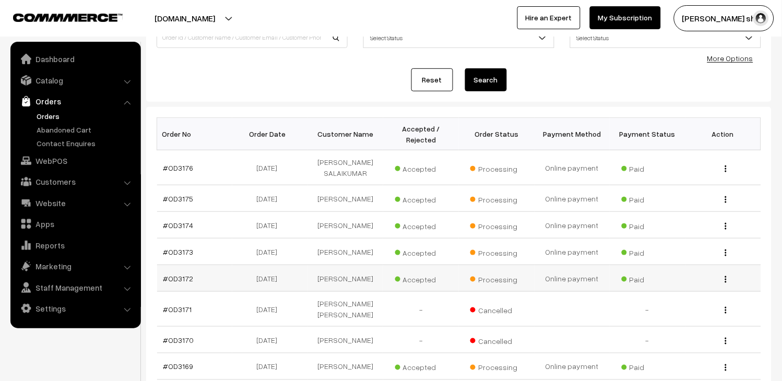
scroll to position [116, 0]
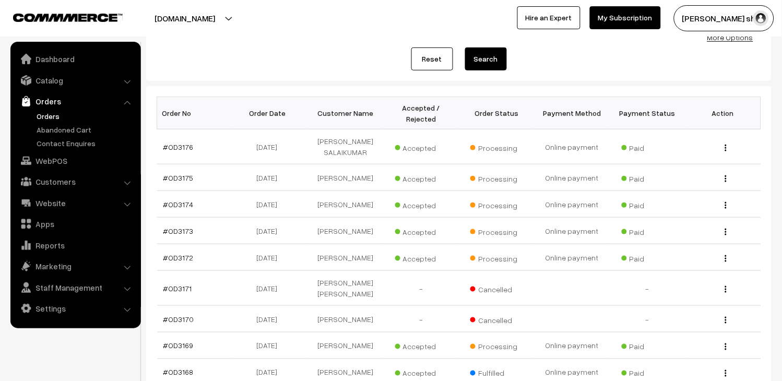
click at [50, 111] on link "Orders" at bounding box center [85, 116] width 103 height 11
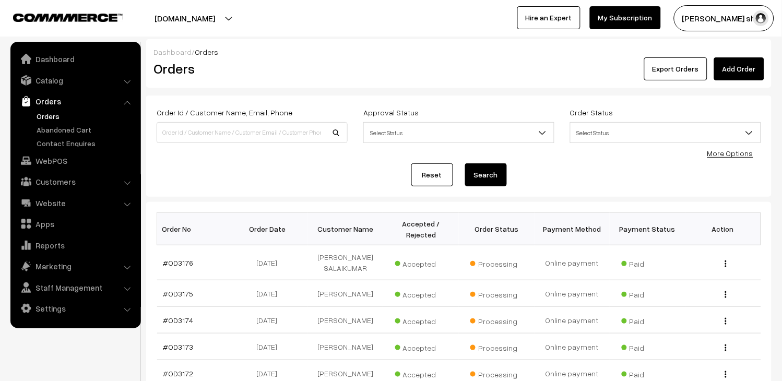
click at [35, 111] on link "Orders" at bounding box center [85, 116] width 103 height 11
click at [46, 118] on link "Orders" at bounding box center [85, 116] width 103 height 11
